Goal: Task Accomplishment & Management: Manage account settings

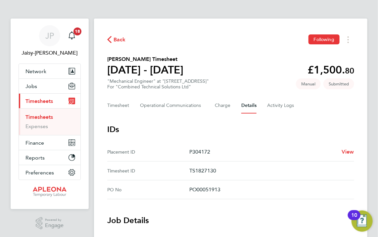
click at [114, 39] on span "Back" at bounding box center [119, 40] width 12 height 8
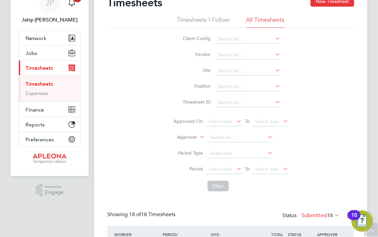
click at [274, 70] on icon at bounding box center [274, 69] width 0 height 9
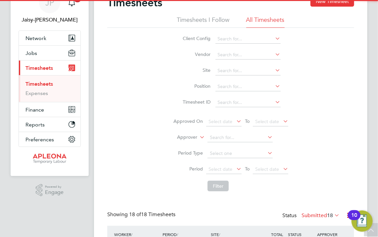
click at [229, 91] on li "1 Creechurch Place" at bounding box center [258, 88] width 86 height 9
type input "1 Creechurch Place"
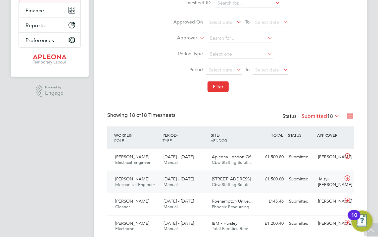
click at [120, 184] on span "Mechanical Engineer" at bounding box center [135, 185] width 40 height 6
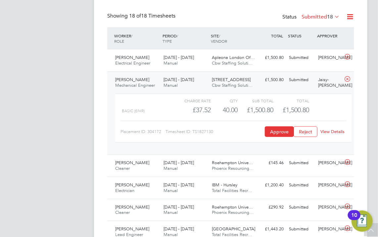
click at [332, 131] on link "View Details" at bounding box center [333, 132] width 24 height 6
click at [278, 132] on button "Approve" at bounding box center [279, 131] width 29 height 11
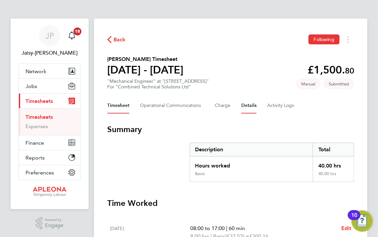
click at [246, 107] on button "Details" at bounding box center [248, 106] width 15 height 16
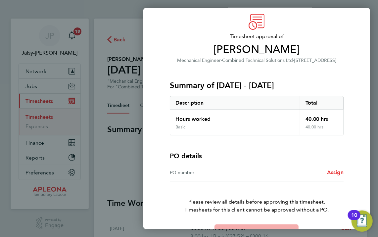
scroll to position [42, 0]
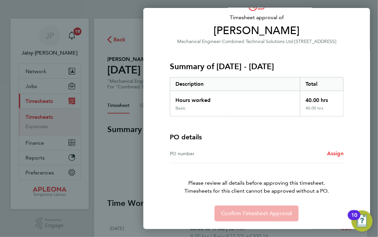
click at [218, 155] on div "PO number" at bounding box center [213, 154] width 87 height 8
click at [340, 155] on span "Assign" at bounding box center [335, 153] width 17 height 6
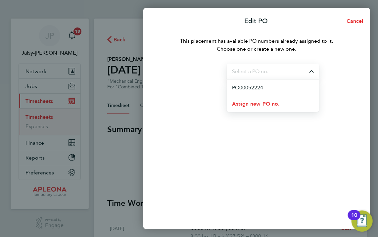
click at [258, 71] on input "Select purchase order" at bounding box center [273, 72] width 92 height 16
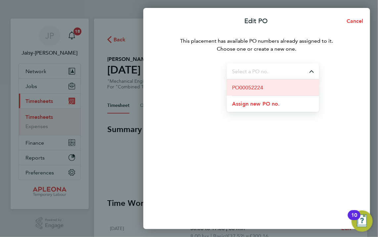
click at [260, 87] on span "PO00052224" at bounding box center [247, 88] width 31 height 8
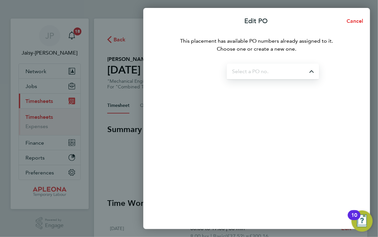
type input "PO00052224"
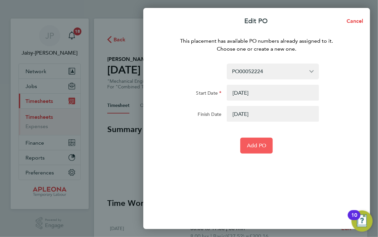
click at [251, 150] on button "Add PO" at bounding box center [256, 146] width 32 height 16
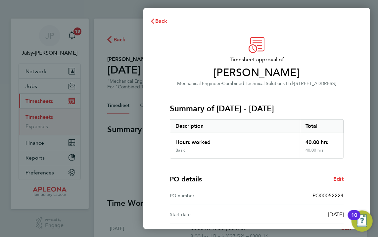
scroll to position [79, 0]
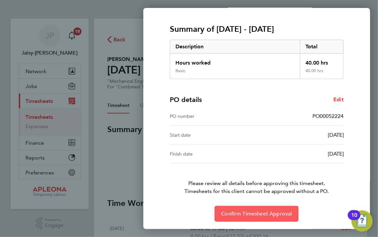
click at [260, 215] on span "Confirm Timesheet Approval" at bounding box center [256, 213] width 71 height 7
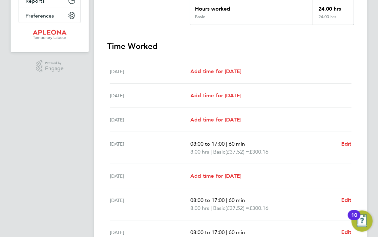
scroll to position [230, 0]
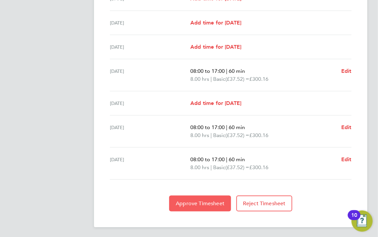
drag, startPoint x: 197, startPoint y: 205, endPoint x: 199, endPoint y: 208, distance: 3.7
click at [197, 205] on span "Approve Timesheet" at bounding box center [200, 203] width 49 height 7
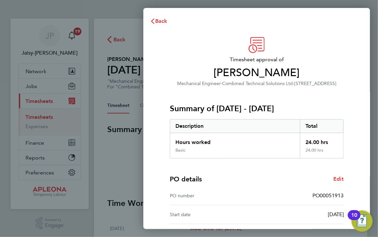
scroll to position [79, 0]
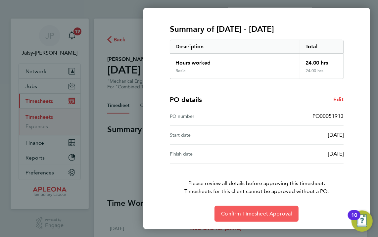
click at [259, 214] on span "Confirm Timesheet Approval" at bounding box center [256, 213] width 71 height 7
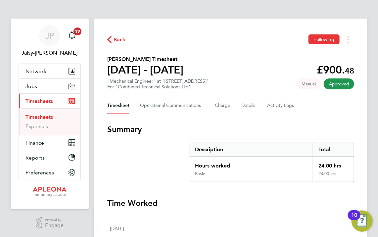
click at [111, 40] on icon "button" at bounding box center [109, 39] width 4 height 7
